Goal: Information Seeking & Learning: Understand process/instructions

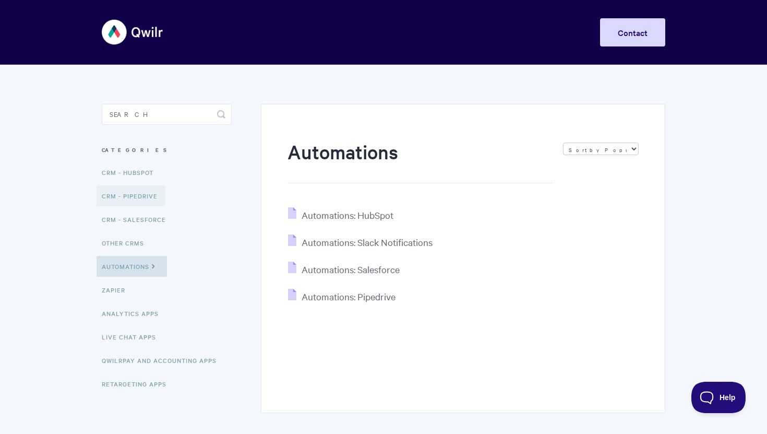
click at [142, 194] on link "CRM - Pipedrive" at bounding box center [131, 195] width 69 height 21
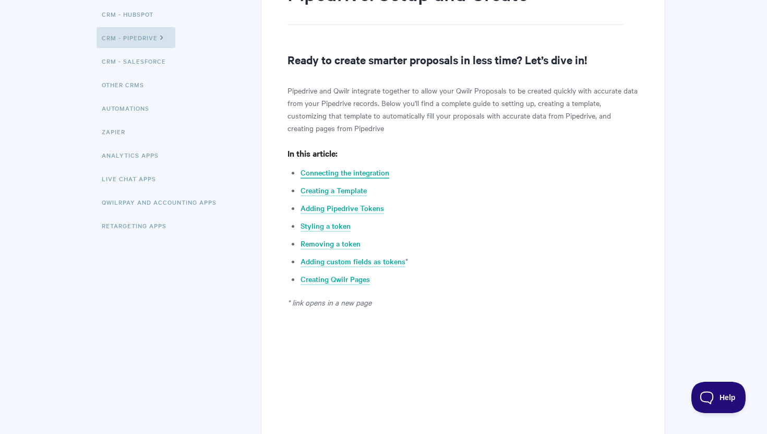
click at [350, 172] on link "Connecting the integration" at bounding box center [345, 172] width 89 height 11
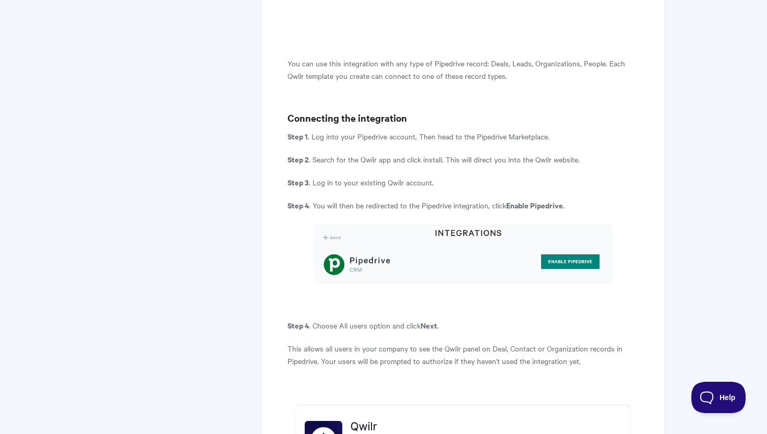
scroll to position [652, 0]
